Goal: Find specific page/section: Find specific page/section

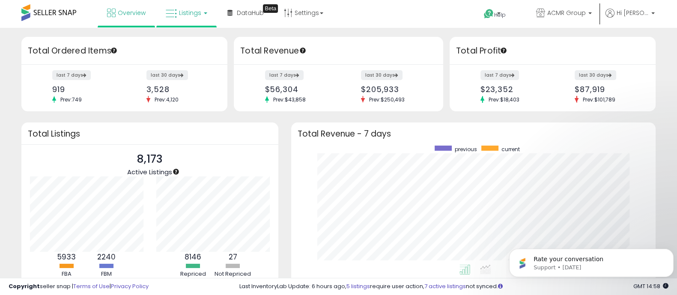
click at [176, 9] on icon at bounding box center [171, 13] width 11 height 11
click at [185, 42] on icon at bounding box center [192, 42] width 37 height 11
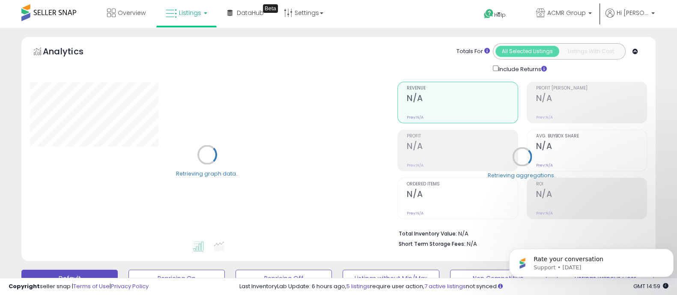
click at [308, 96] on div "Retrieving graph data.." at bounding box center [208, 161] width 368 height 176
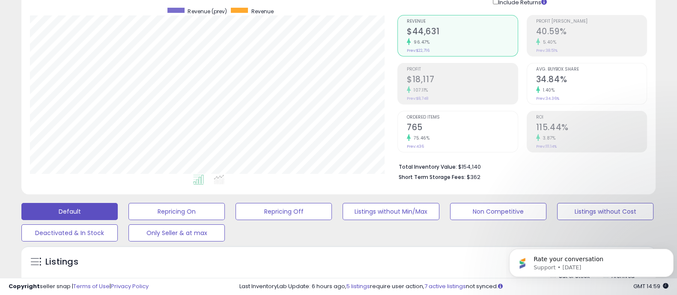
scroll to position [73, 0]
